Goal: Check status: Check status

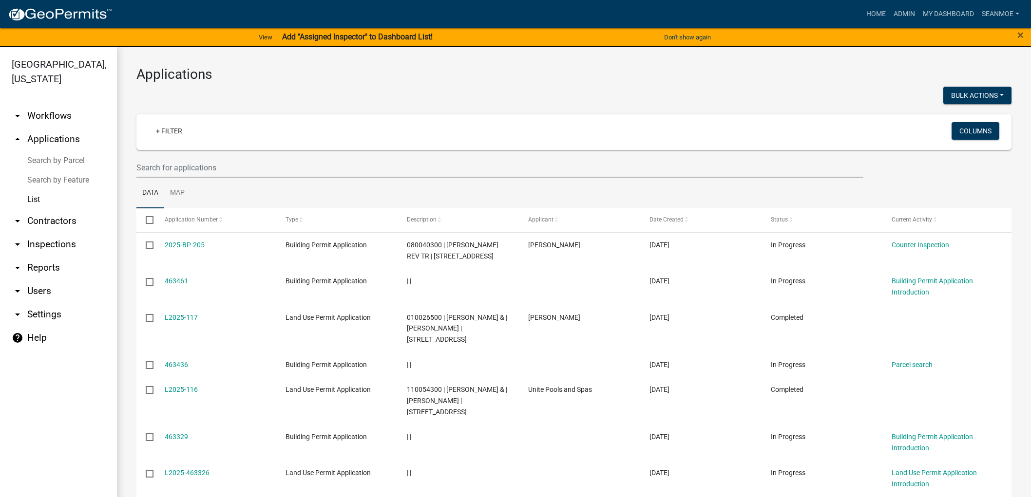
select select "1: 25"
click at [879, 13] on link "Home" at bounding box center [875, 14] width 27 height 19
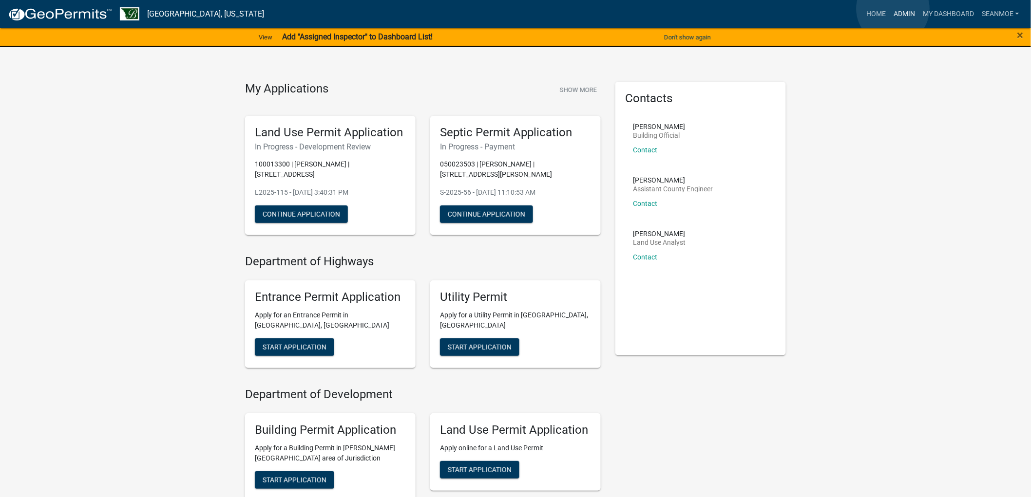
click at [893, 8] on link "Admin" at bounding box center [903, 14] width 29 height 19
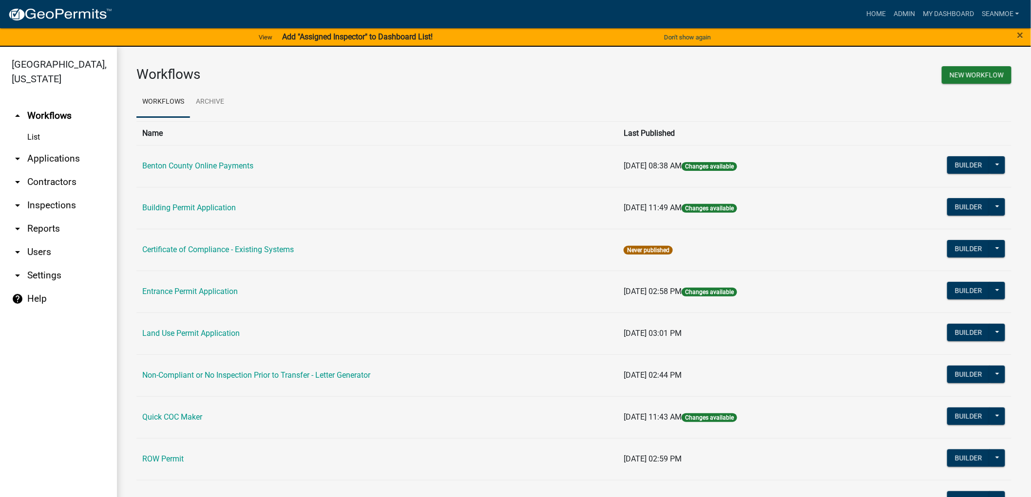
click at [54, 156] on link "arrow_drop_down Applications" at bounding box center [58, 158] width 117 height 23
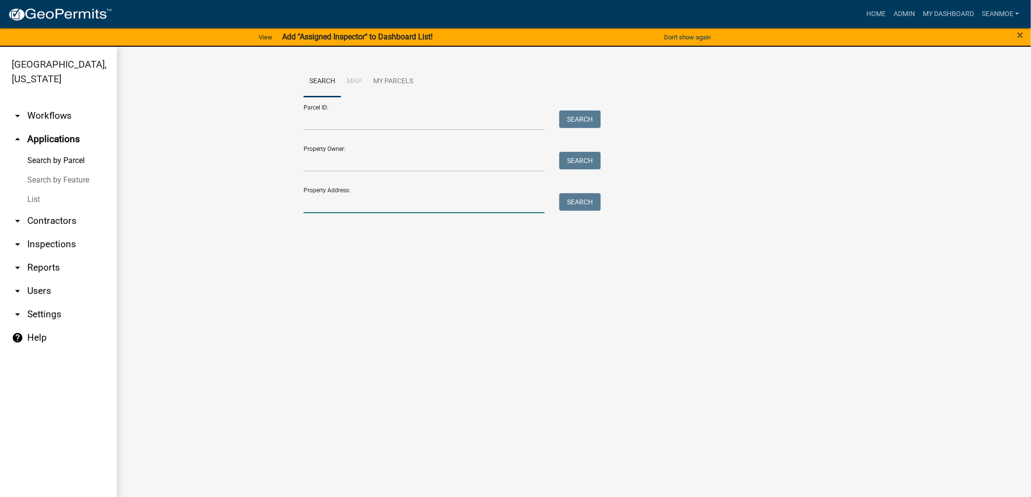
click at [332, 209] on input "Property Address:" at bounding box center [423, 203] width 241 height 20
type input "13787"
click at [578, 203] on button "Search" at bounding box center [579, 202] width 41 height 18
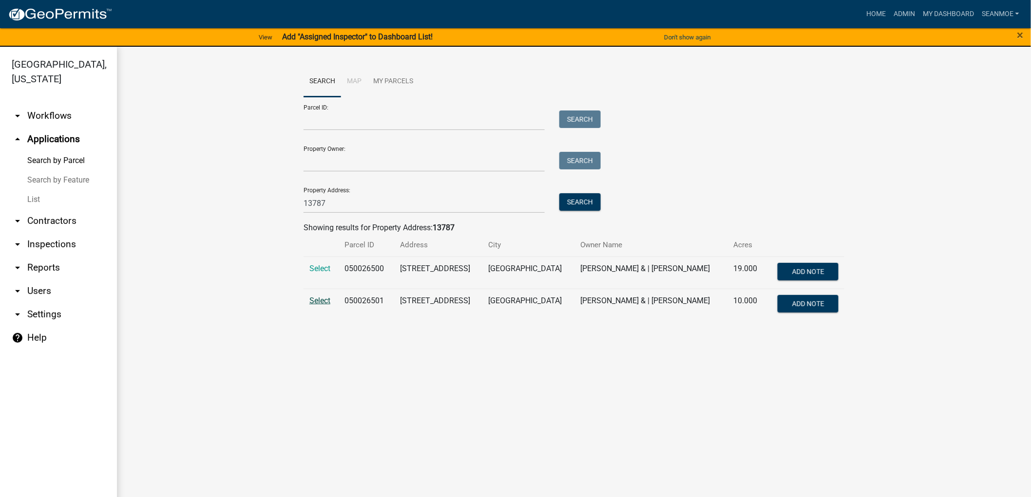
click at [324, 296] on span "Select" at bounding box center [319, 300] width 21 height 9
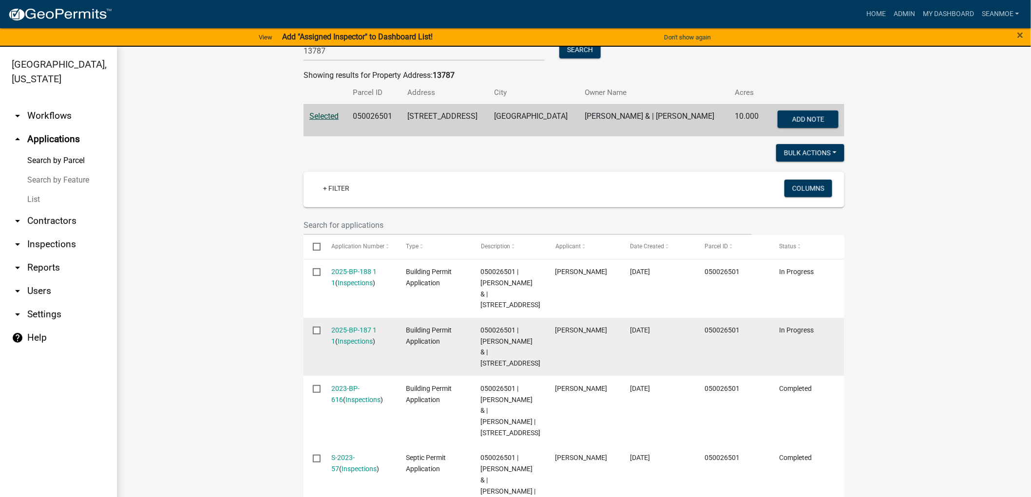
scroll to position [162, 0]
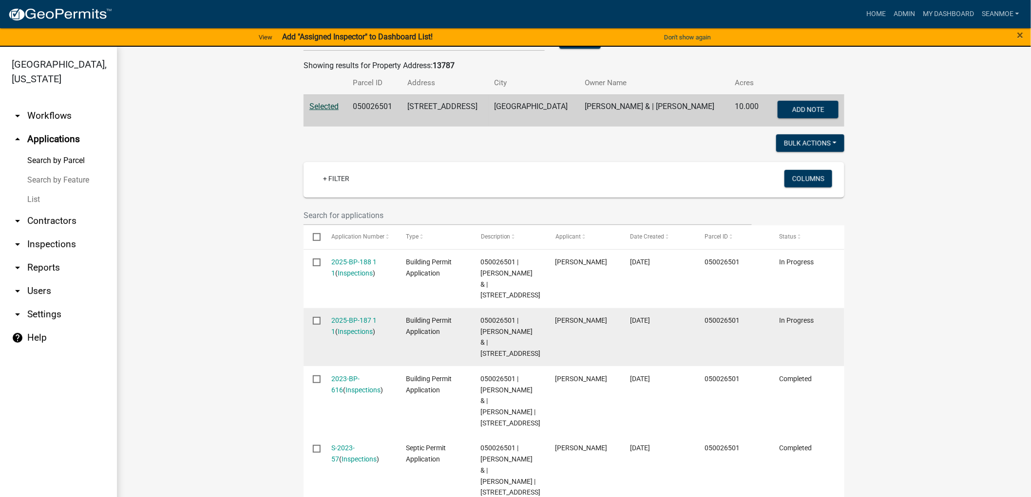
click at [348, 326] on div "2025-BP-187 1 1 ( Inspections )" at bounding box center [360, 326] width 56 height 22
click at [347, 330] on link "2025-BP-187 1 1" at bounding box center [354, 326] width 45 height 19
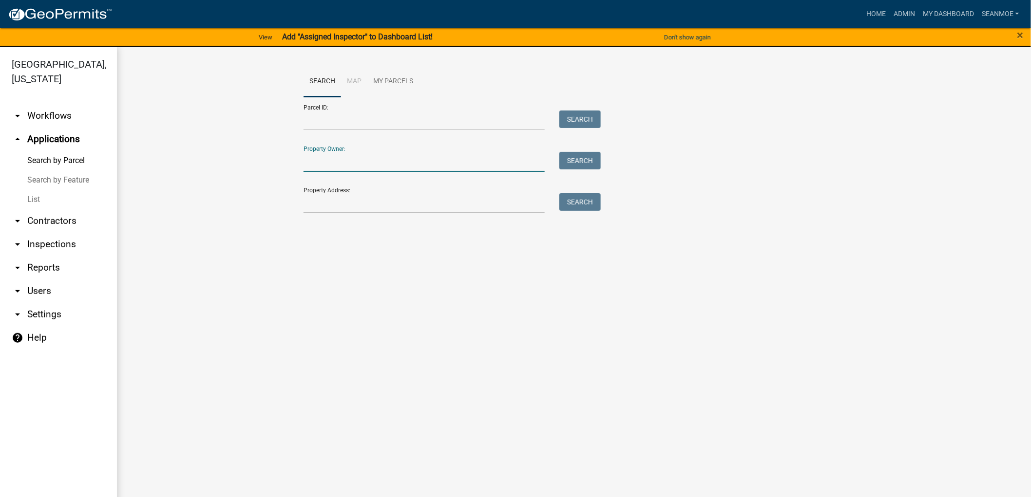
click at [337, 165] on input "Property Owner:" at bounding box center [423, 162] width 241 height 20
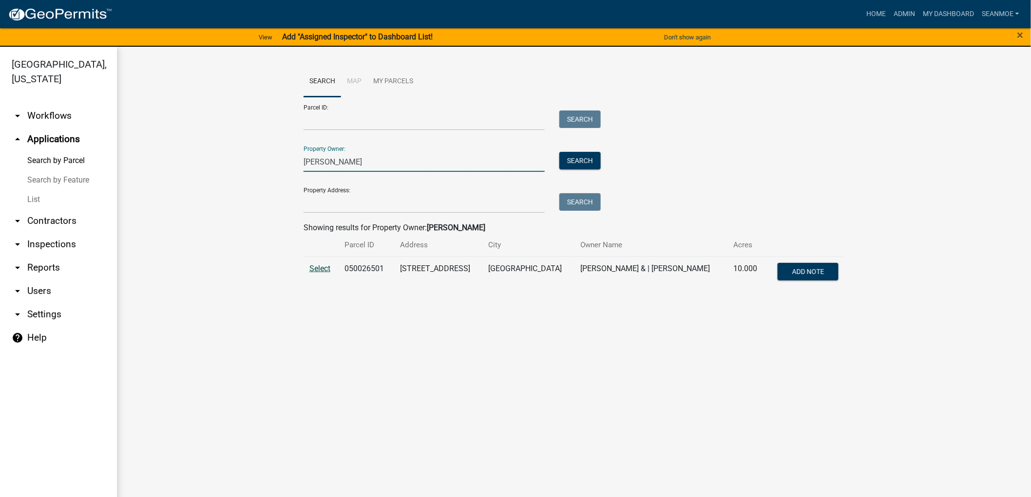
type input "[PERSON_NAME]"
click at [318, 266] on span "Select" at bounding box center [319, 268] width 21 height 9
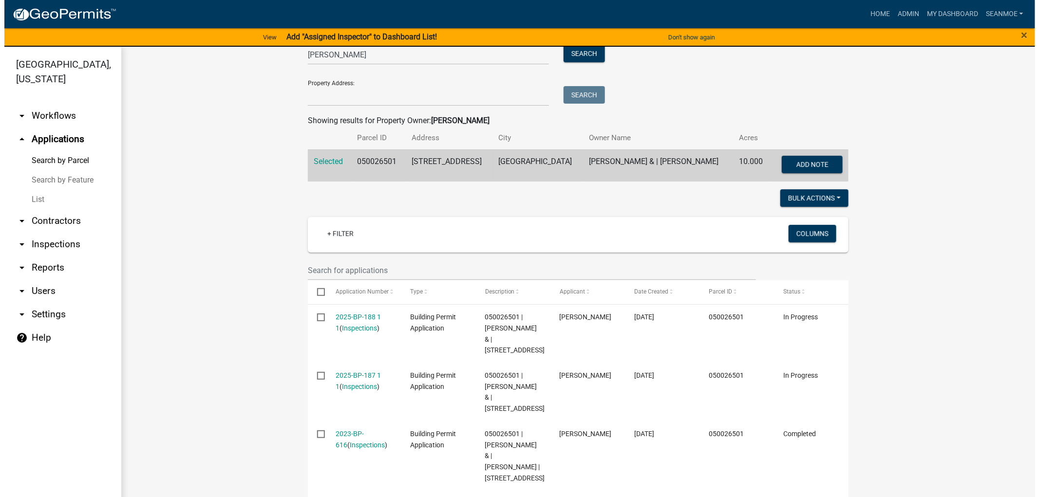
scroll to position [108, 0]
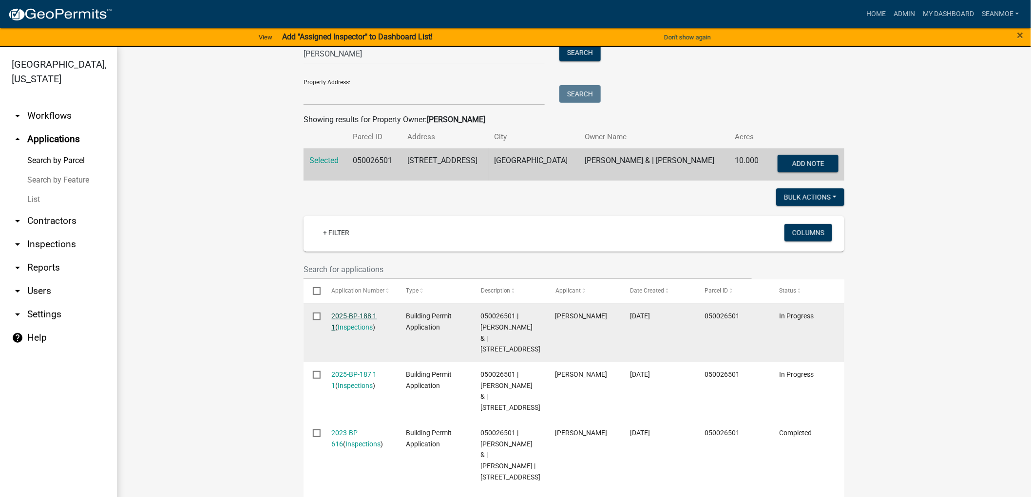
click at [352, 314] on link "2025-BP-188 1 1" at bounding box center [354, 321] width 45 height 19
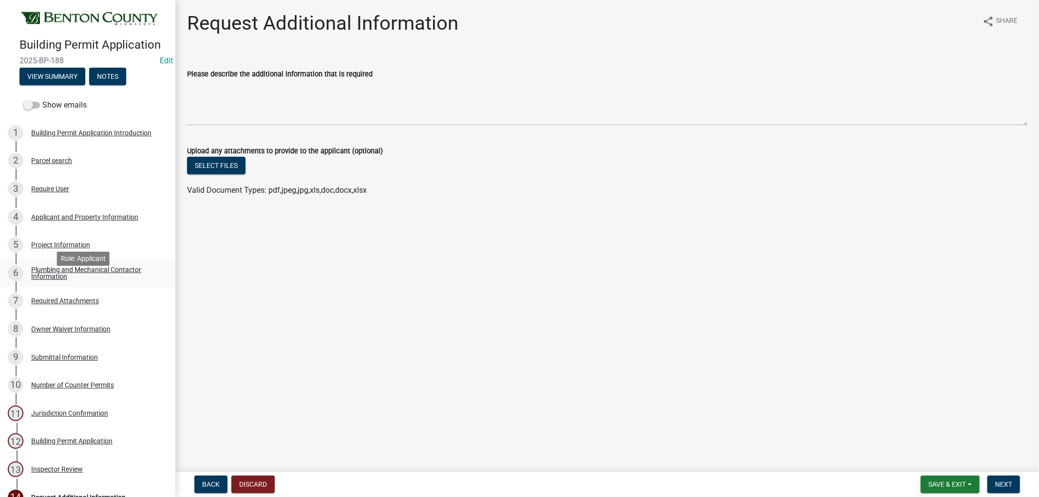
scroll to position [152, 0]
